Goal: Task Accomplishment & Management: Manage account settings

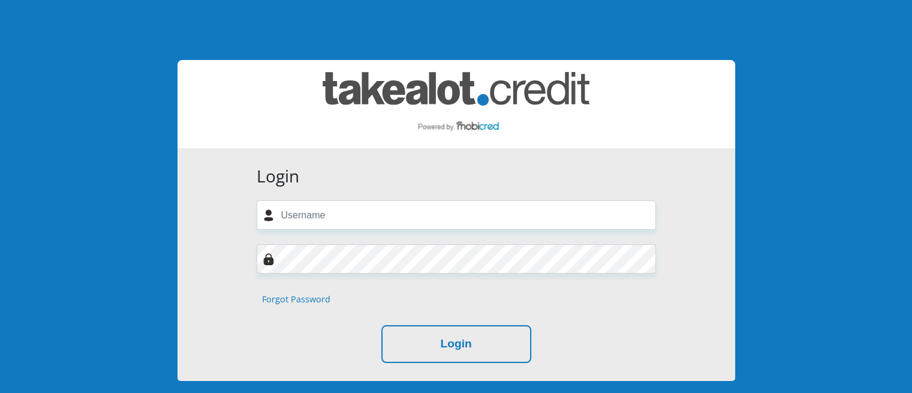
click at [312, 299] on link "Forgot Password" at bounding box center [296, 299] width 68 height 13
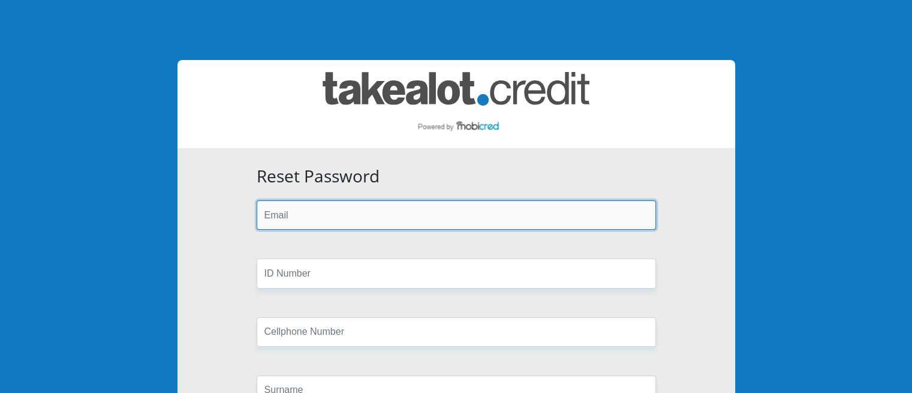
click at [328, 217] on input "email" at bounding box center [456, 214] width 399 height 29
type input "oosthuizenletricia@gmail.com"
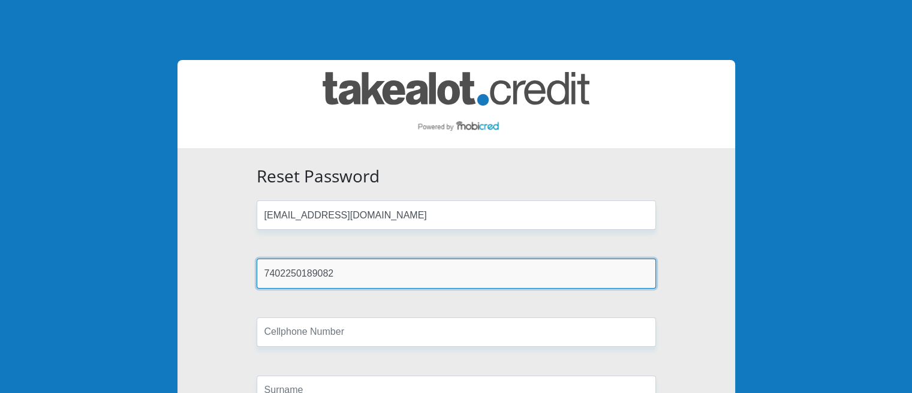
type input "7402250189082"
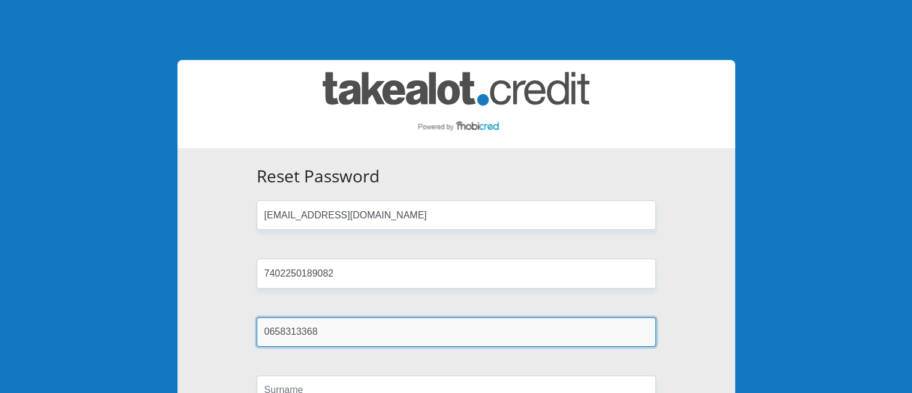
type input "0658313368"
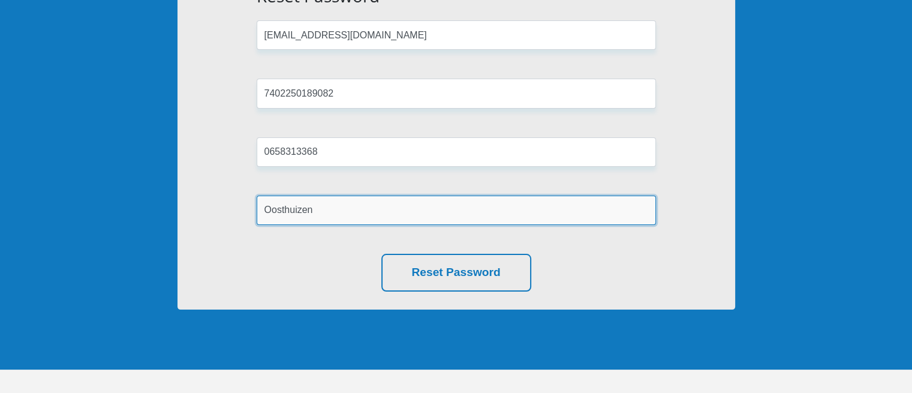
scroll to position [221, 0]
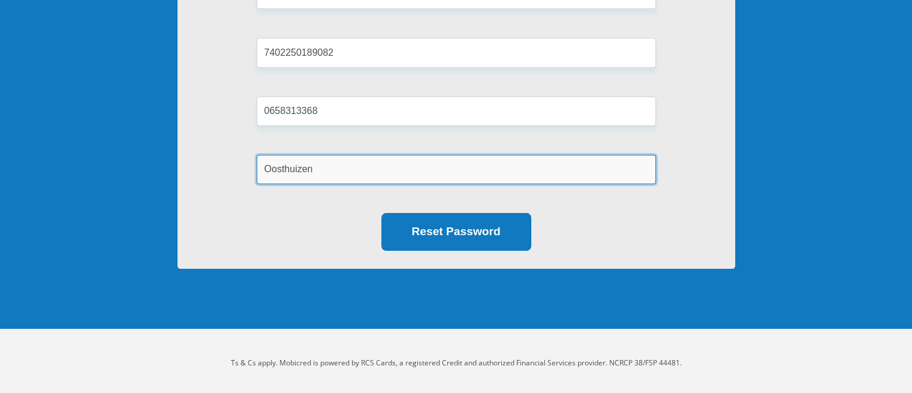
type input "Oosthuizen"
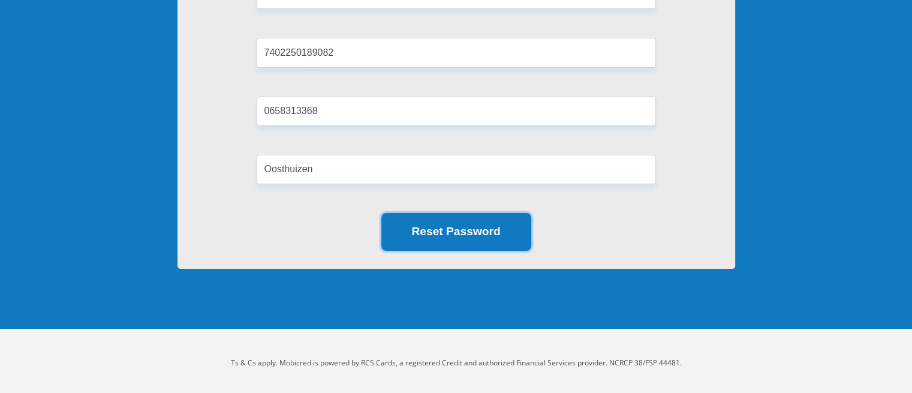
click at [436, 232] on button "Reset Password" at bounding box center [456, 232] width 150 height 38
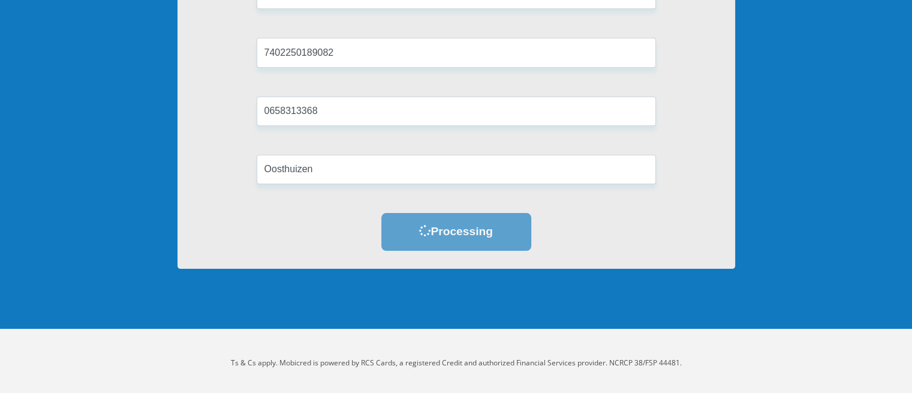
scroll to position [0, 0]
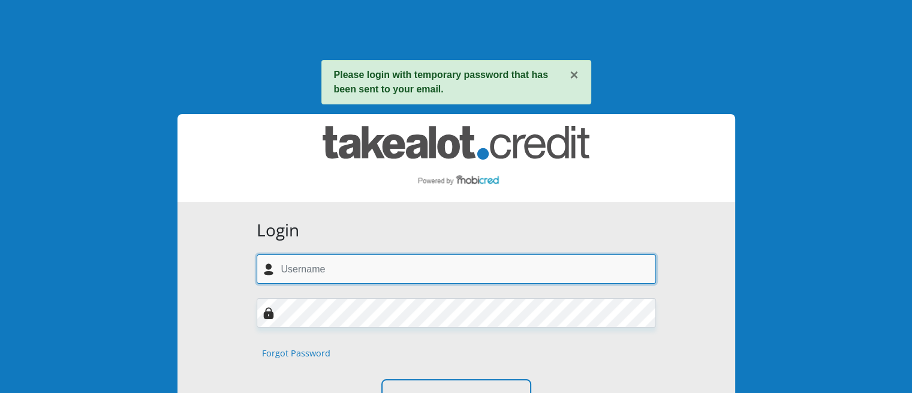
click at [330, 274] on input "text" at bounding box center [456, 268] width 399 height 29
type input "[EMAIL_ADDRESS][DOMAIN_NAME]"
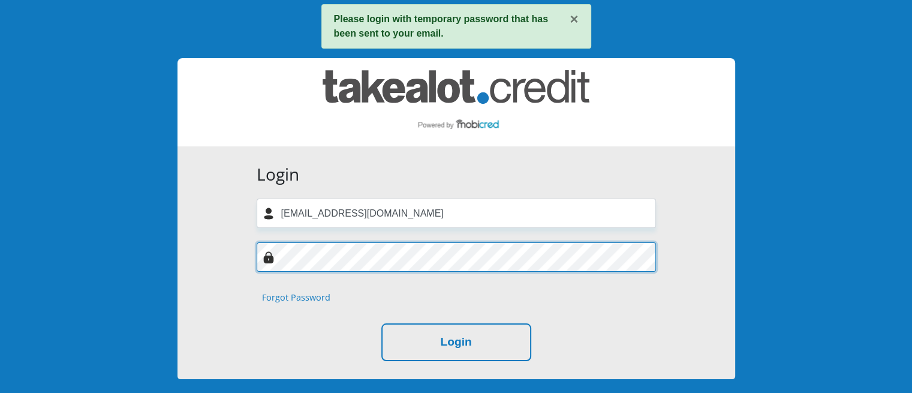
scroll to position [138, 0]
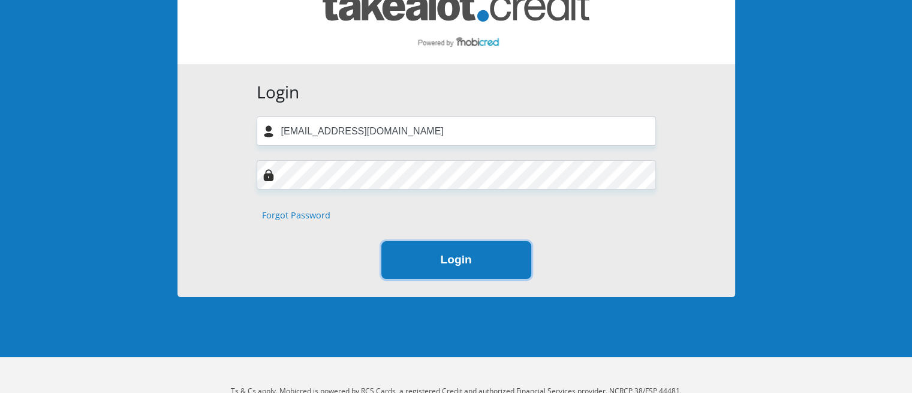
click at [446, 260] on button "Login" at bounding box center [456, 260] width 150 height 38
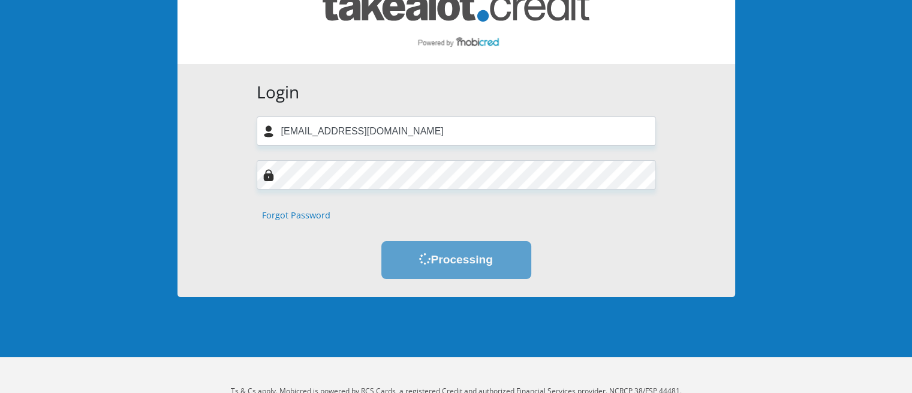
scroll to position [0, 0]
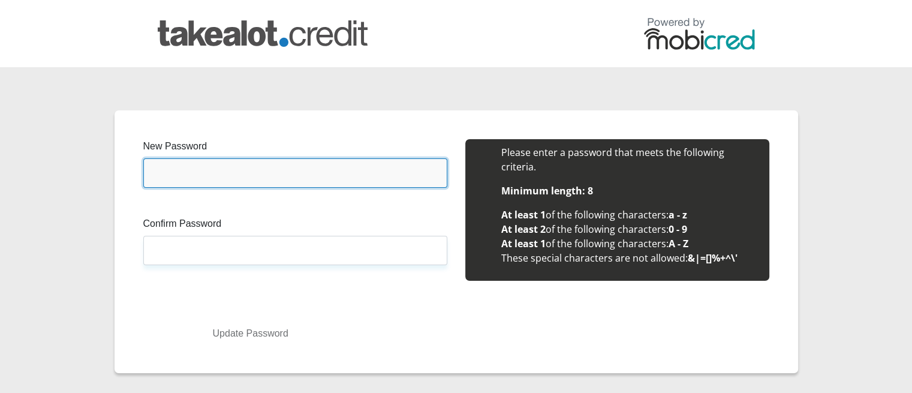
click at [233, 170] on input "New Password" at bounding box center [295, 172] width 304 height 29
type input "s"
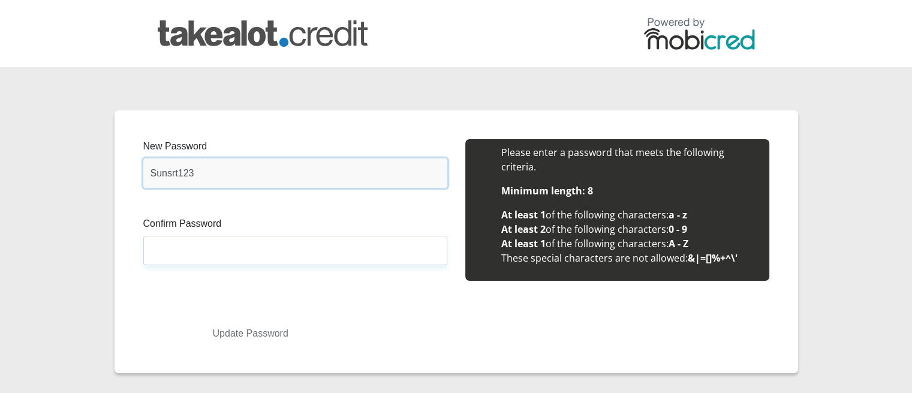
click at [168, 175] on input "Sunsrt123" at bounding box center [295, 172] width 304 height 29
type input "Sunset123"
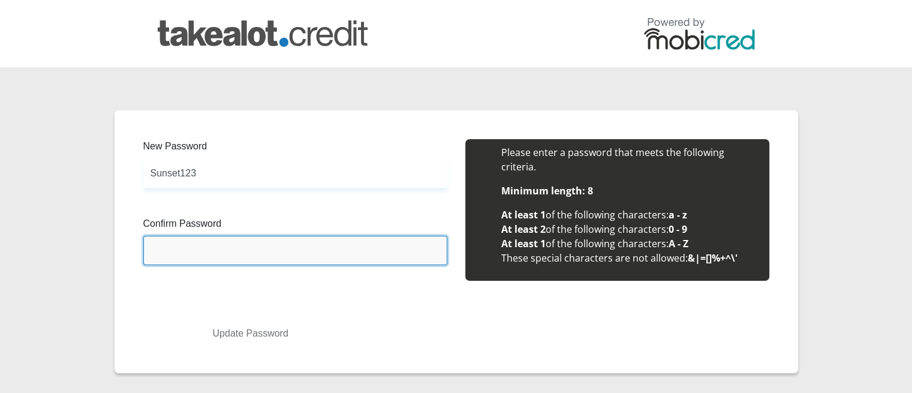
click at [199, 248] on input "Confirm Password" at bounding box center [295, 250] width 304 height 29
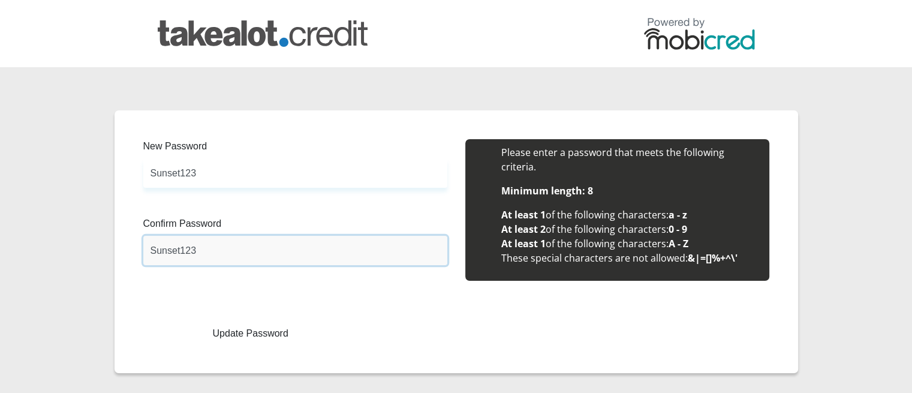
type input "Sunset123"
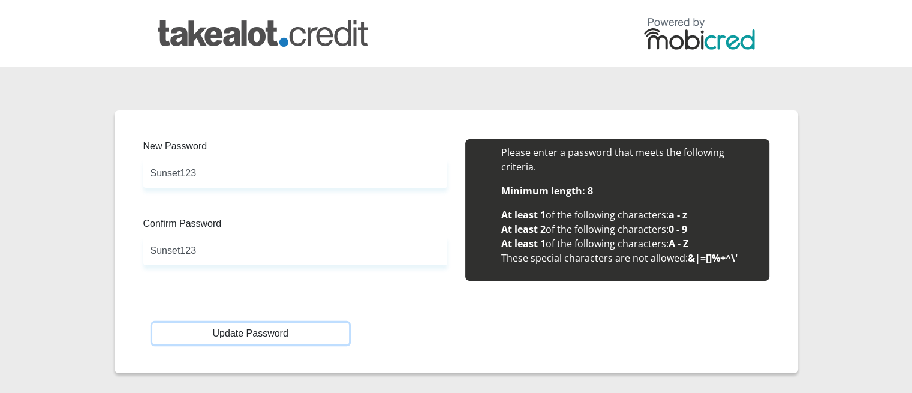
click at [242, 336] on button "Update Password" at bounding box center [250, 334] width 197 height 22
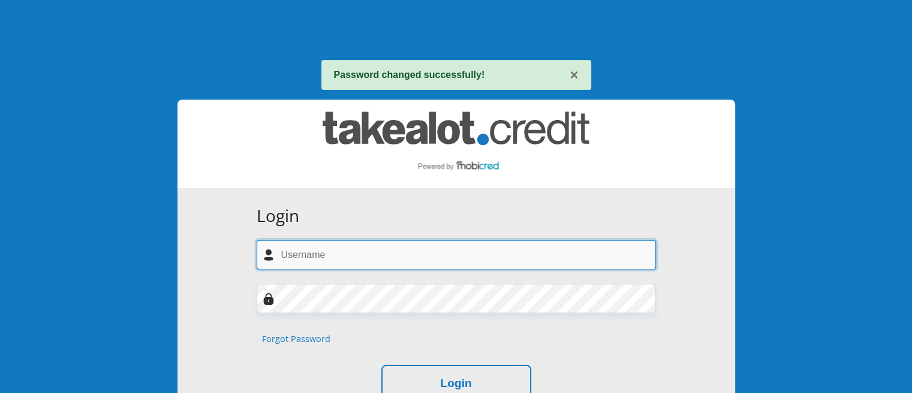
click at [335, 251] on input "text" at bounding box center [456, 254] width 399 height 29
type input "oosthuizenletricia@gmail.com"
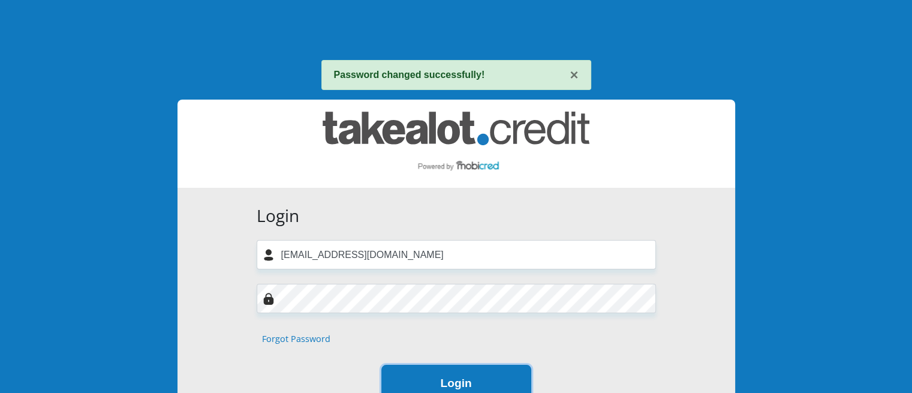
click at [440, 387] on button "Login" at bounding box center [456, 384] width 150 height 38
